Goal: Task Accomplishment & Management: Use online tool/utility

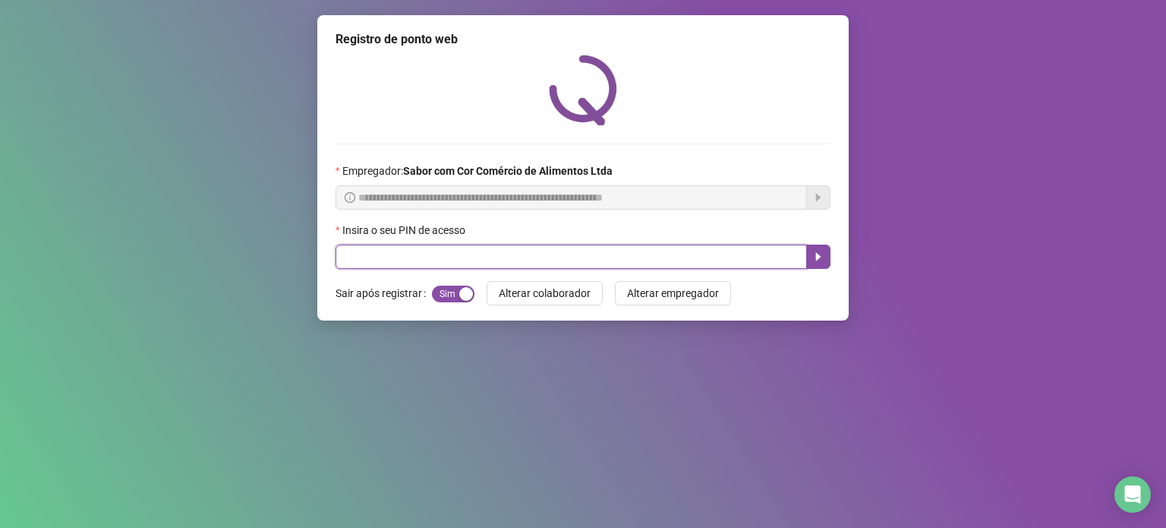
click at [632, 266] on input "text" at bounding box center [570, 256] width 471 height 24
type input "****"
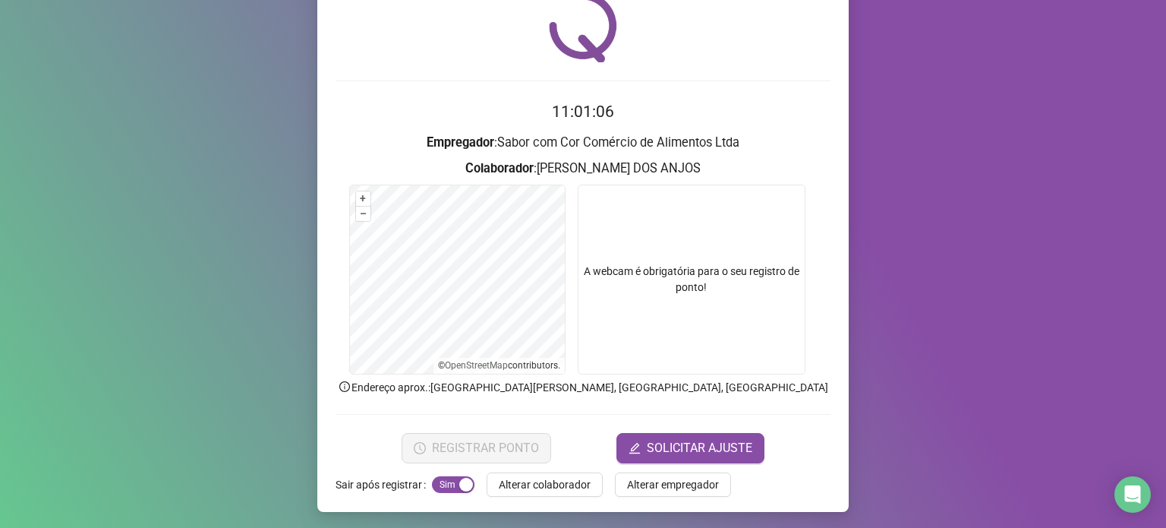
scroll to position [64, 0]
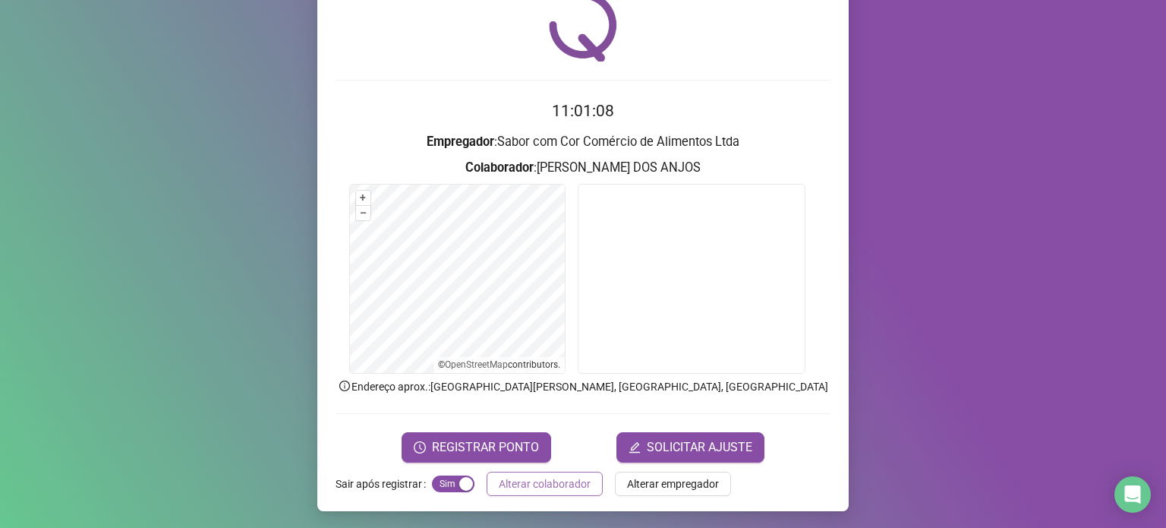
click at [531, 482] on span "Alterar colaborador" at bounding box center [545, 483] width 92 height 17
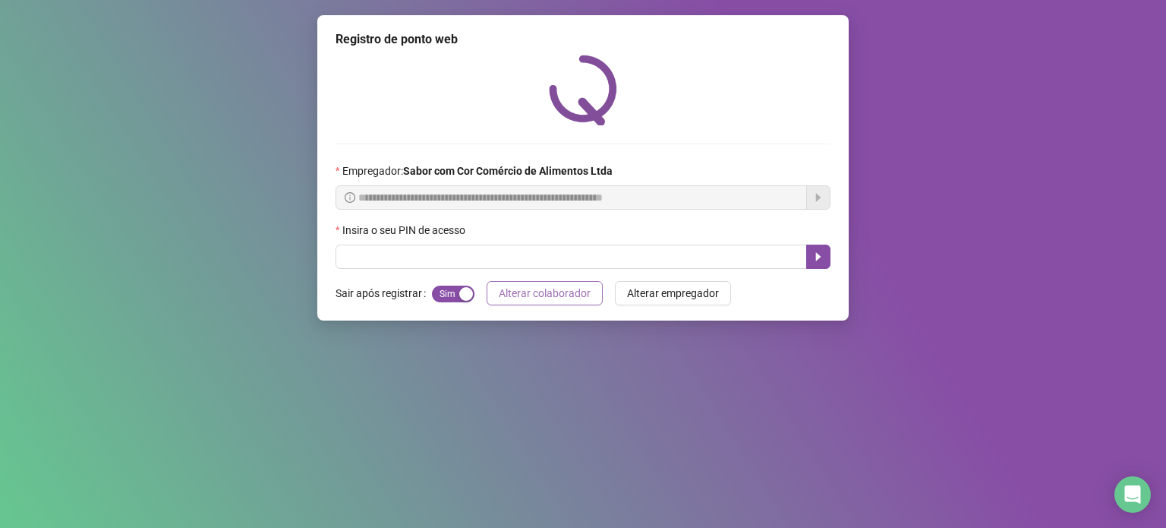
scroll to position [0, 0]
click at [473, 254] on input "text" at bounding box center [570, 256] width 471 height 24
type input "*****"
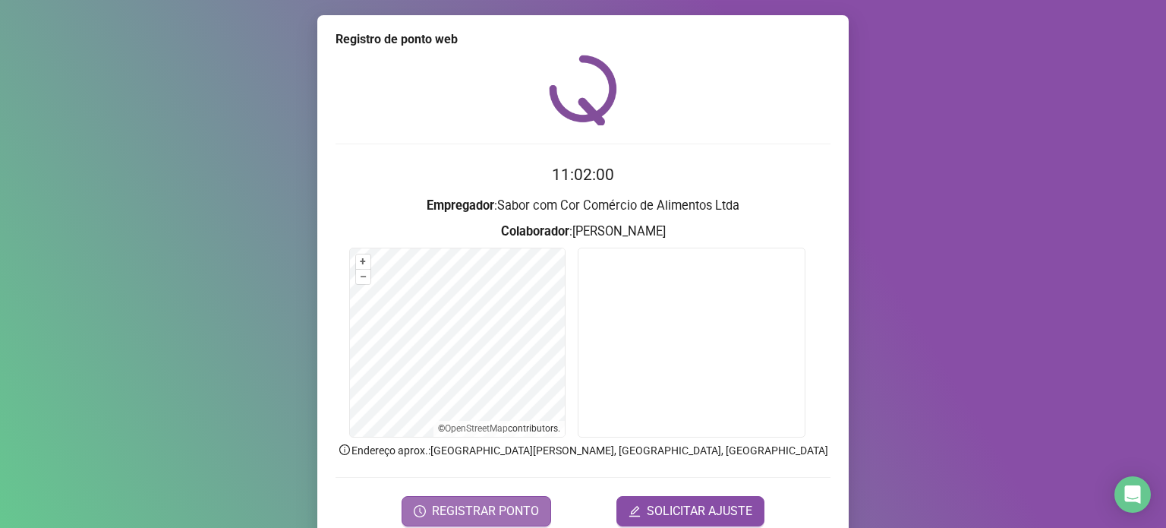
click at [510, 502] on span "REGISTRAR PONTO" at bounding box center [485, 511] width 107 height 18
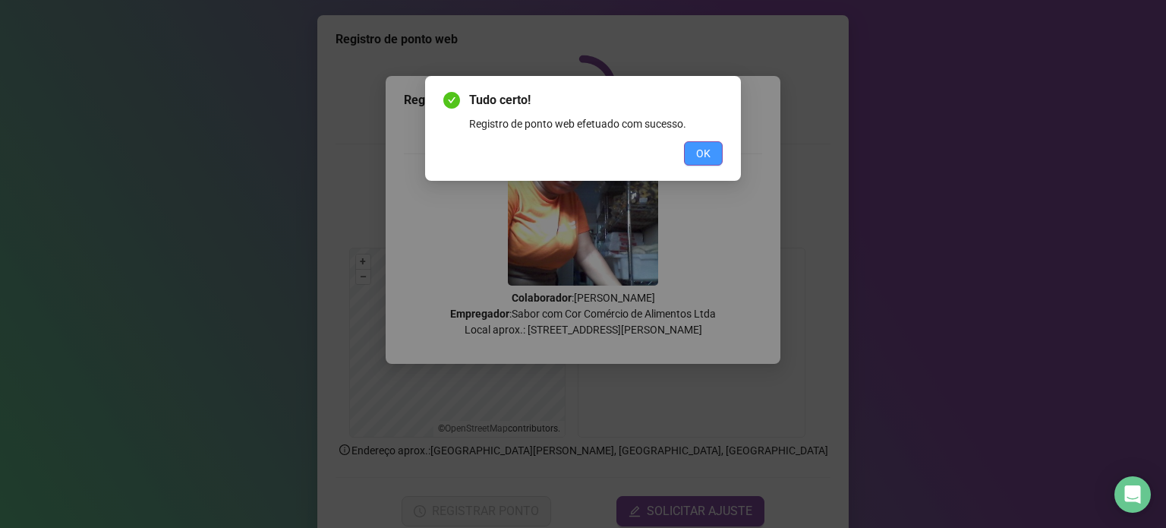
click at [710, 146] on span "OK" at bounding box center [703, 153] width 14 height 17
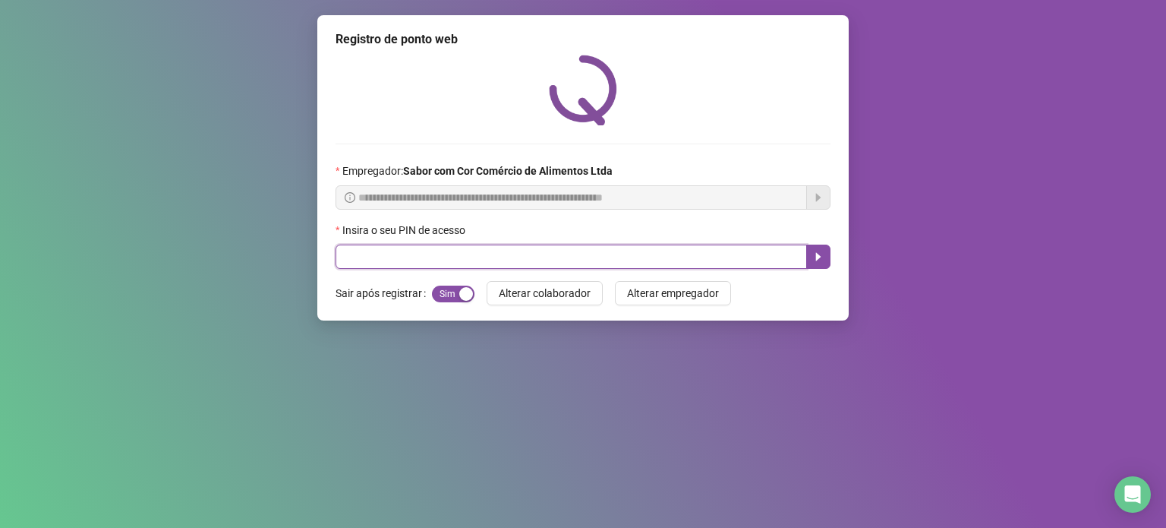
click at [617, 260] on input "text" at bounding box center [570, 256] width 471 height 24
type input "*****"
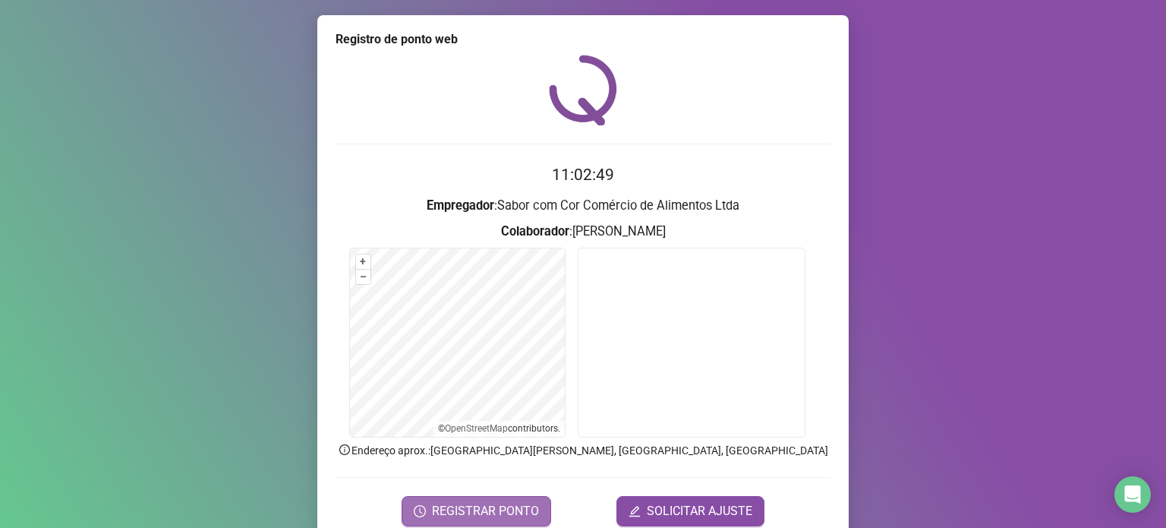
click at [499, 504] on span "REGISTRAR PONTO" at bounding box center [485, 511] width 107 height 18
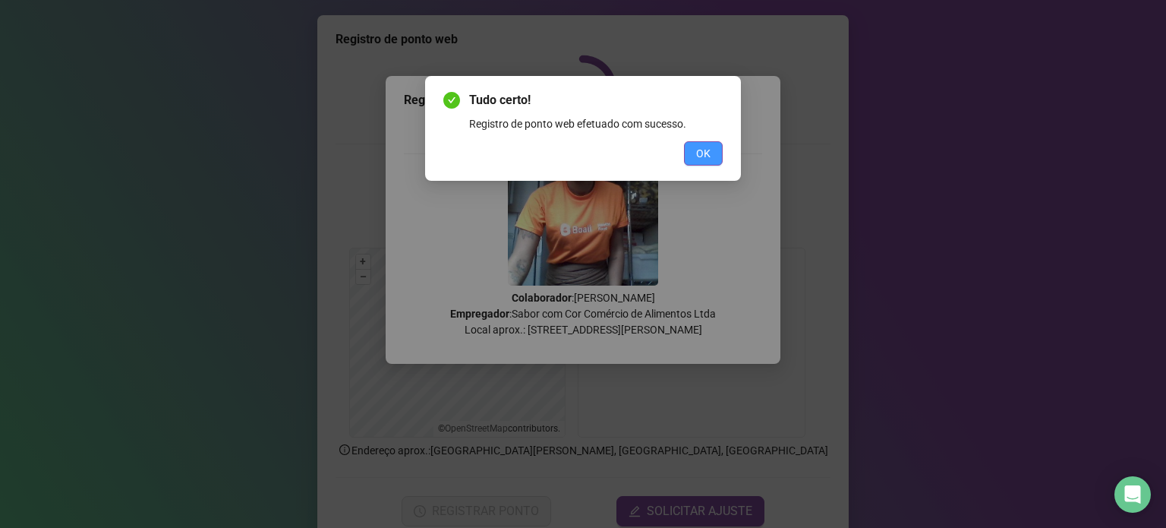
click at [696, 146] on span "OK" at bounding box center [703, 153] width 14 height 17
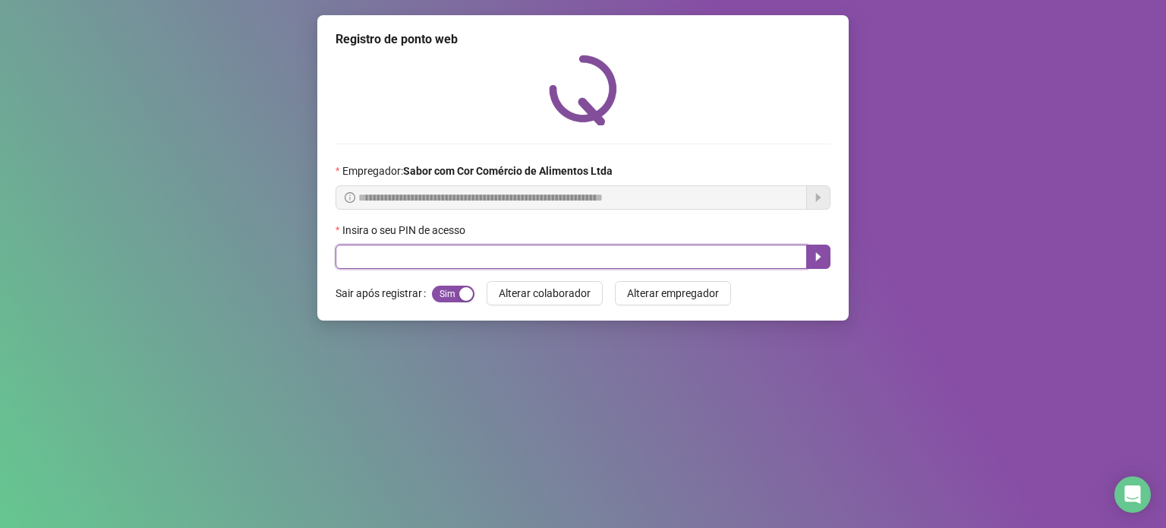
click at [534, 254] on input "text" at bounding box center [570, 256] width 471 height 24
type input "*****"
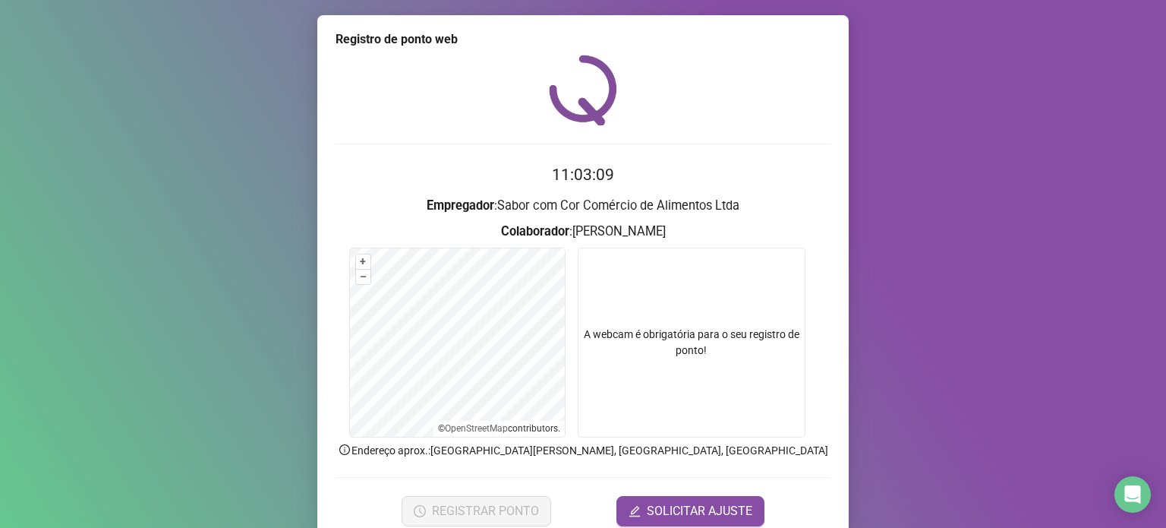
scroll to position [64, 0]
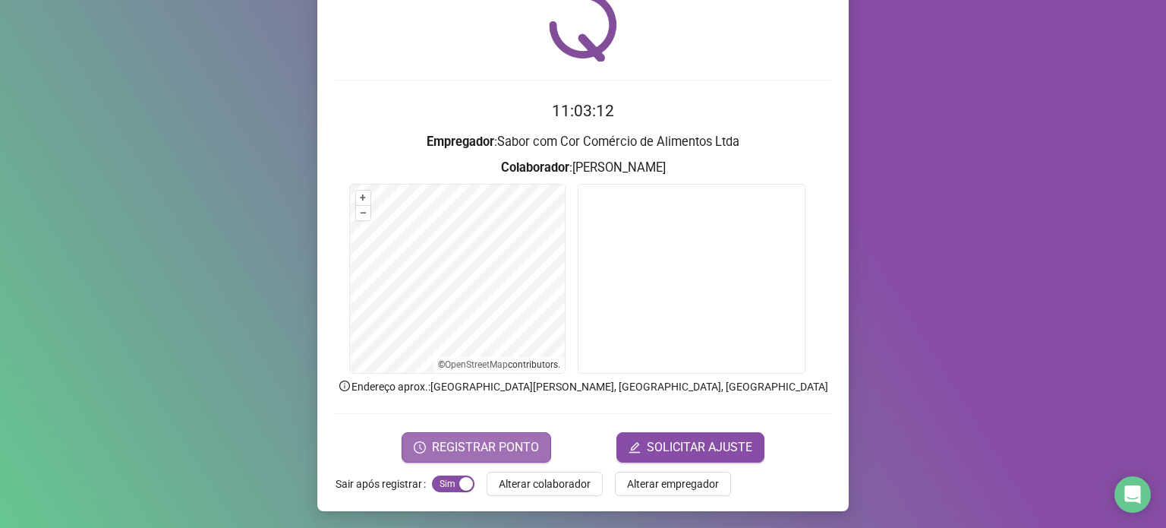
click at [493, 443] on span "REGISTRAR PONTO" at bounding box center [485, 447] width 107 height 18
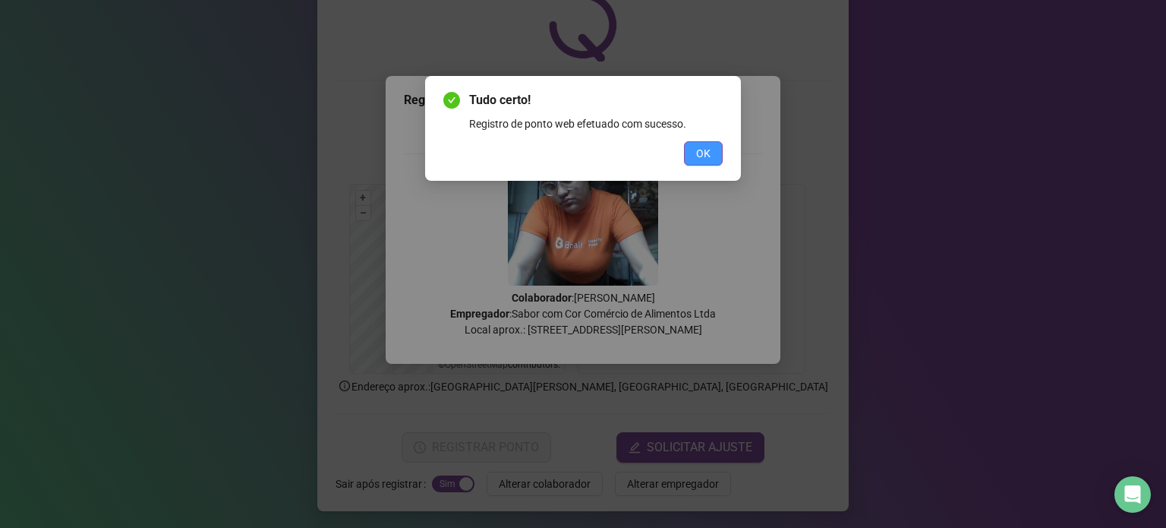
drag, startPoint x: 706, startPoint y: 148, endPoint x: 695, endPoint y: 156, distance: 13.5
click at [706, 148] on span "OK" at bounding box center [703, 153] width 14 height 17
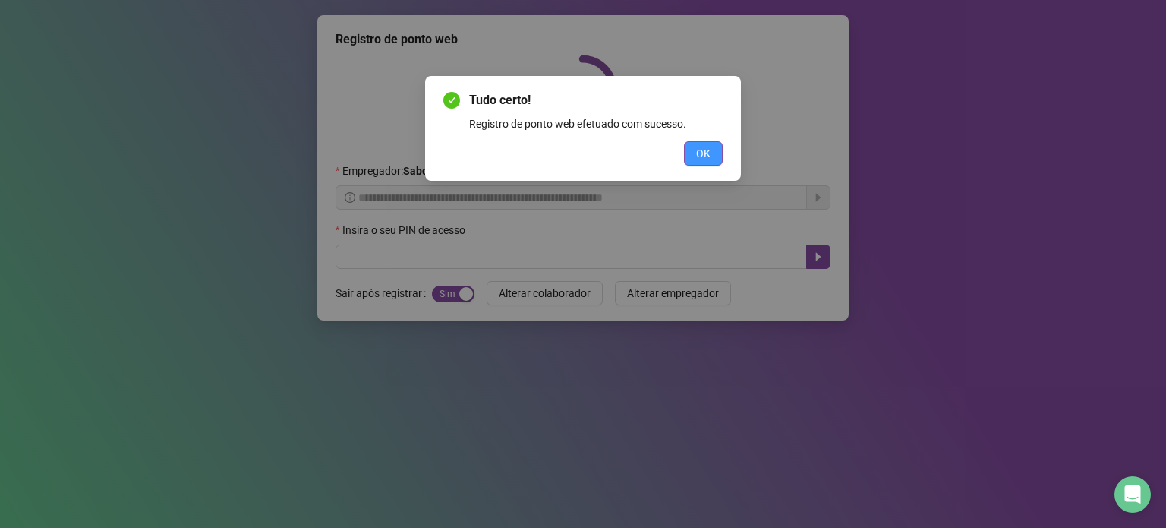
click at [695, 156] on div "Tudo certo! Registro de ponto web efetuado com sucesso. OK" at bounding box center [583, 264] width 1166 height 528
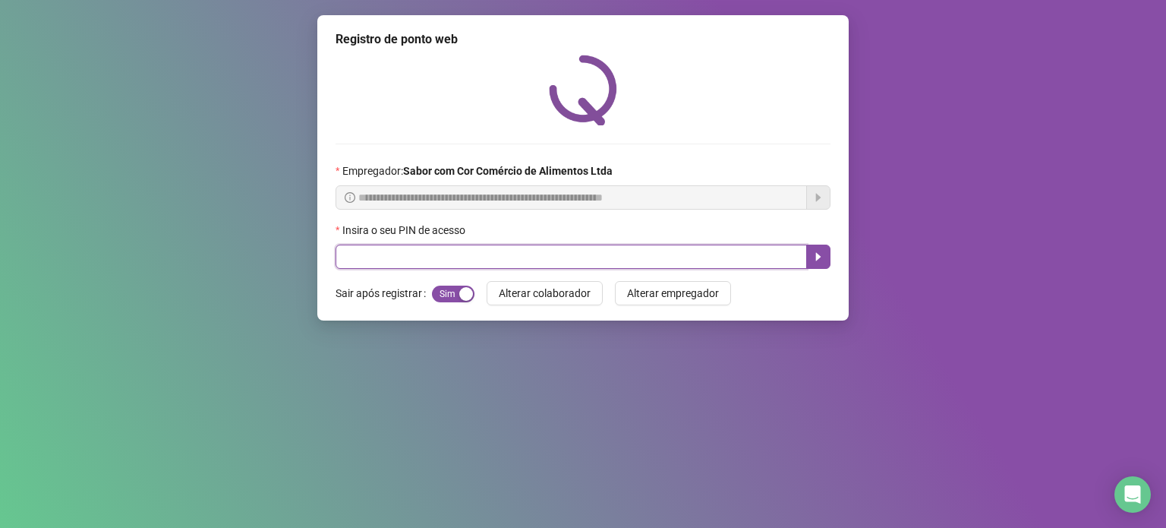
click at [680, 256] on input "text" at bounding box center [570, 256] width 471 height 24
type input "*****"
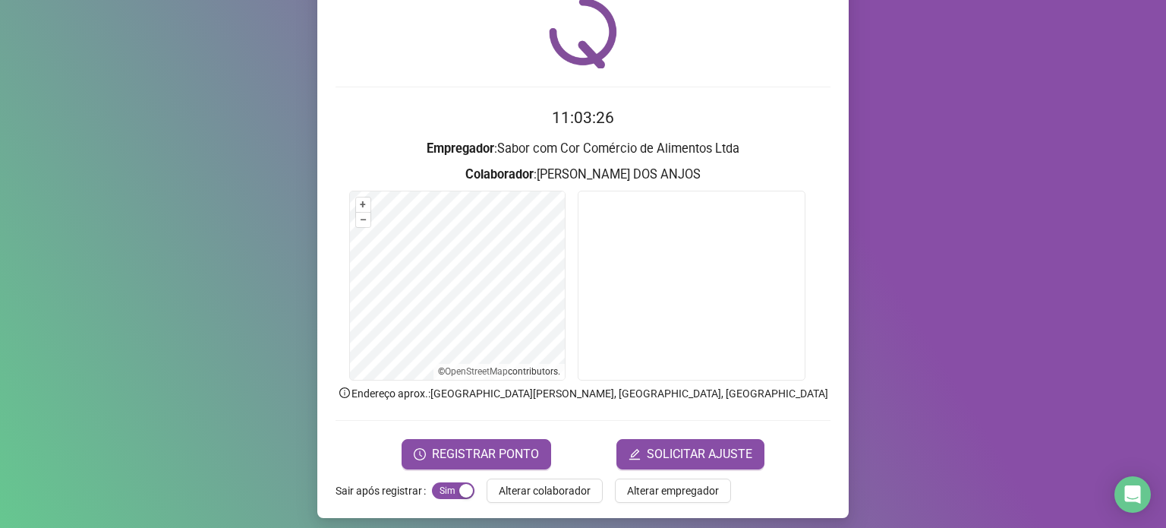
scroll to position [64, 0]
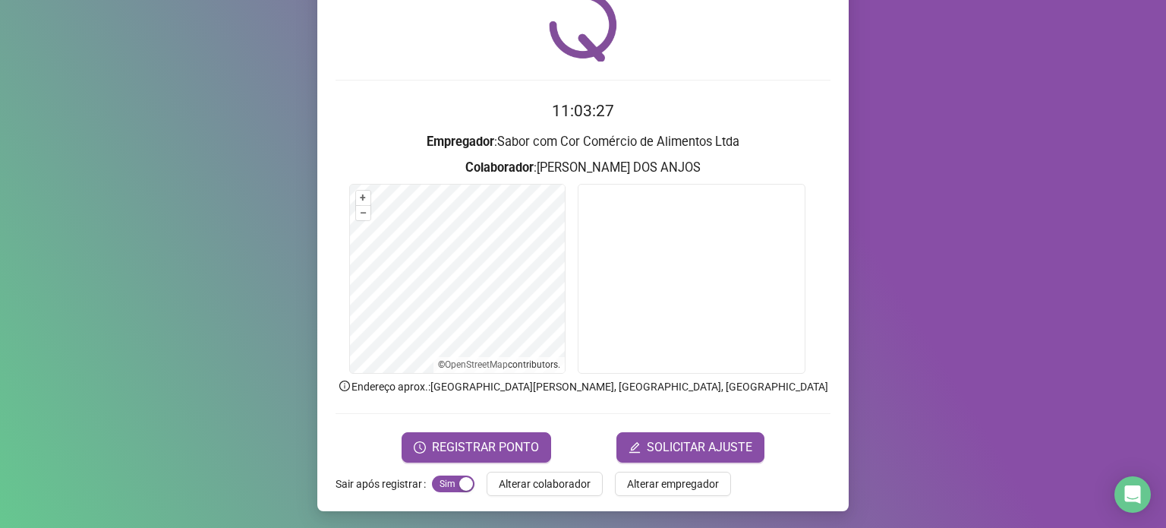
click at [501, 444] on span "REGISTRAR PONTO" at bounding box center [485, 447] width 107 height 18
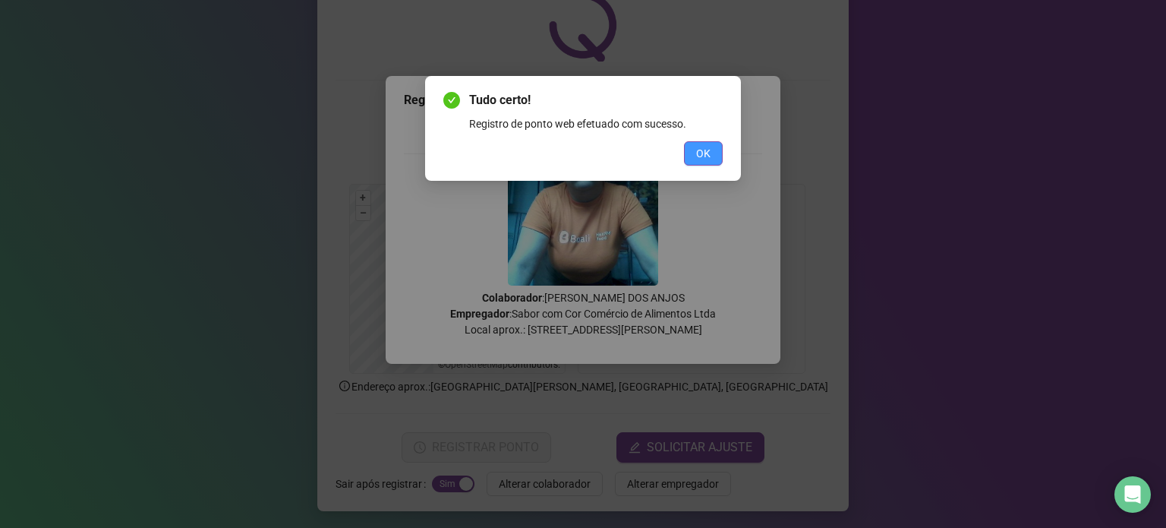
click at [710, 156] on span "OK" at bounding box center [703, 153] width 14 height 17
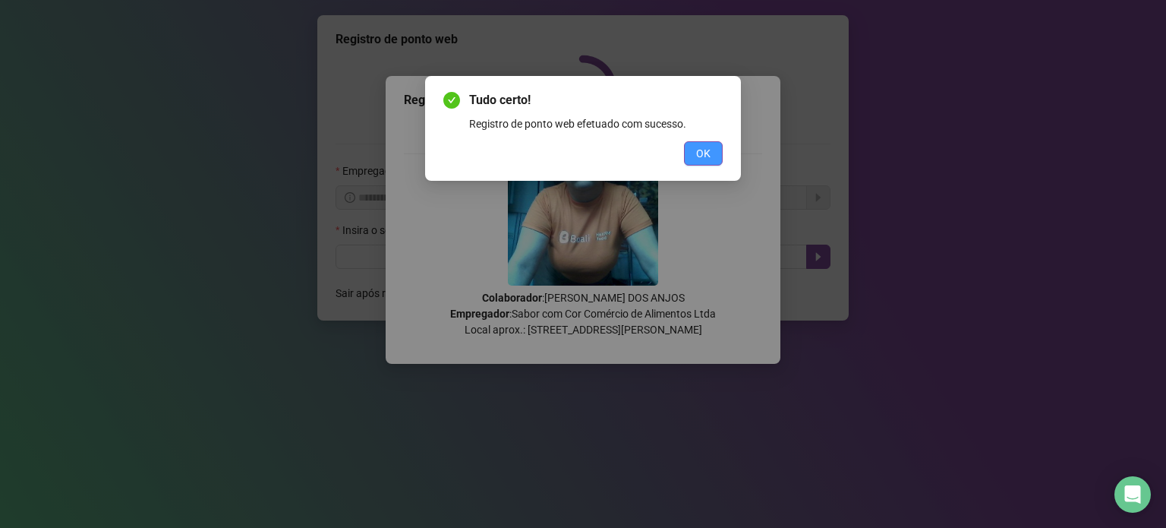
scroll to position [0, 0]
